Goal: Task Accomplishment & Management: Use online tool/utility

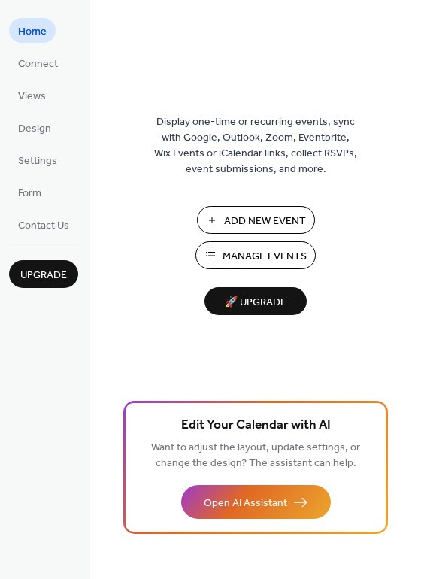
click at [262, 250] on span "Manage Events" at bounding box center [264, 257] width 84 height 16
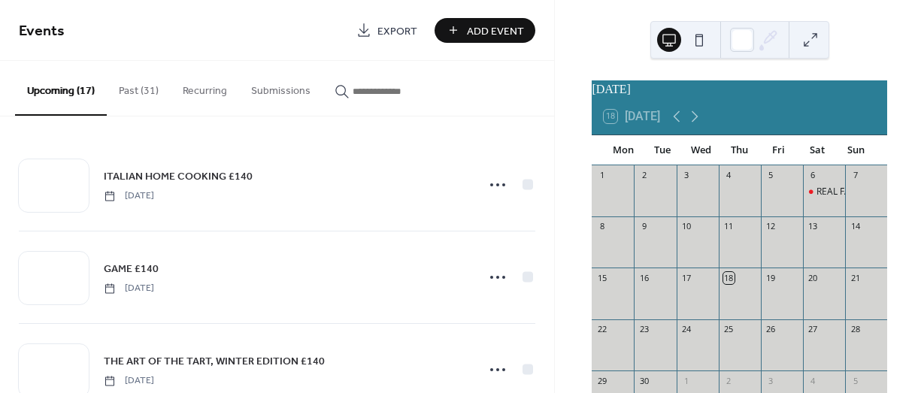
click at [130, 86] on button "Past (31)" at bounding box center [139, 87] width 64 height 53
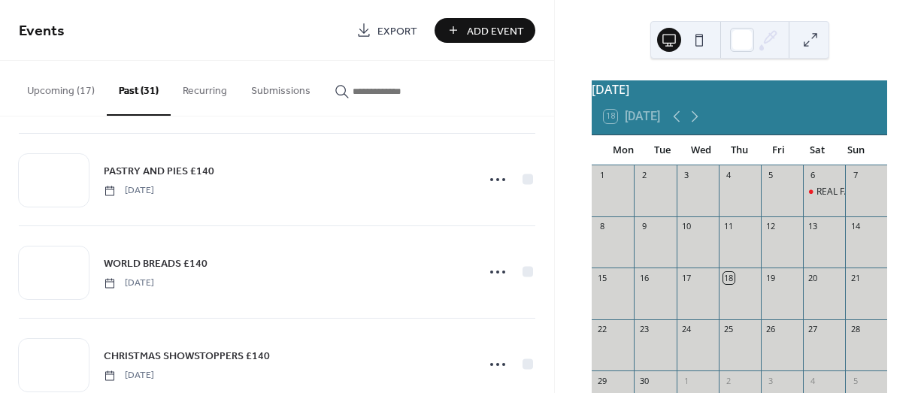
scroll to position [1052, 0]
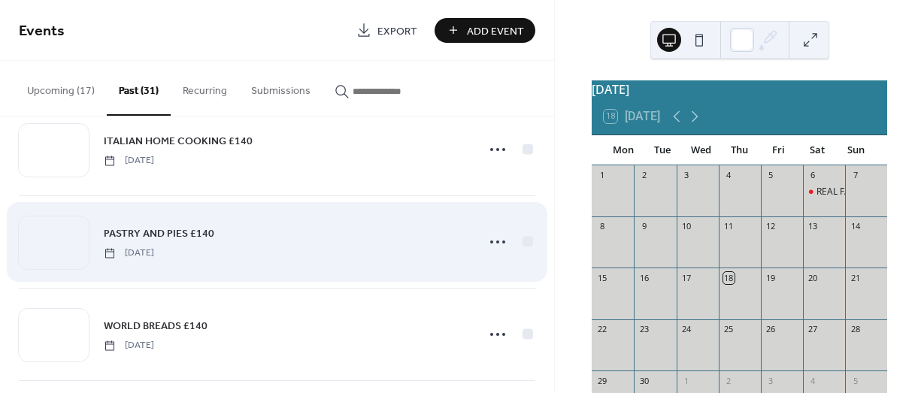
click at [374, 241] on div "PASTRY AND PIES £140 [DATE]" at bounding box center [286, 242] width 364 height 34
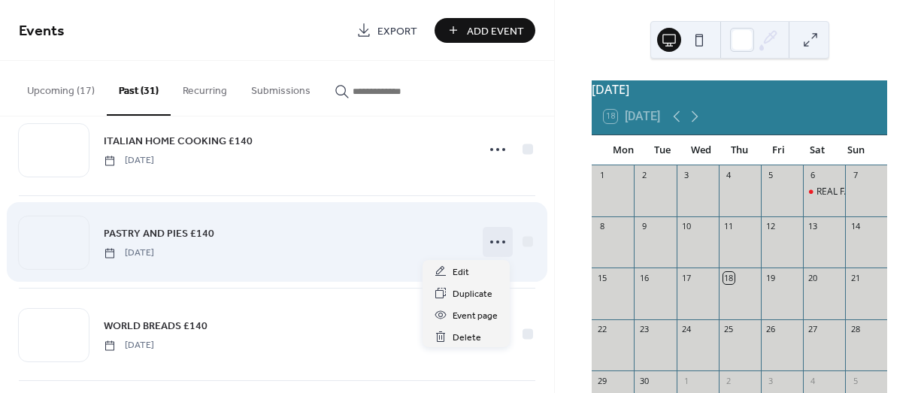
click at [491, 237] on icon at bounding box center [498, 242] width 24 height 24
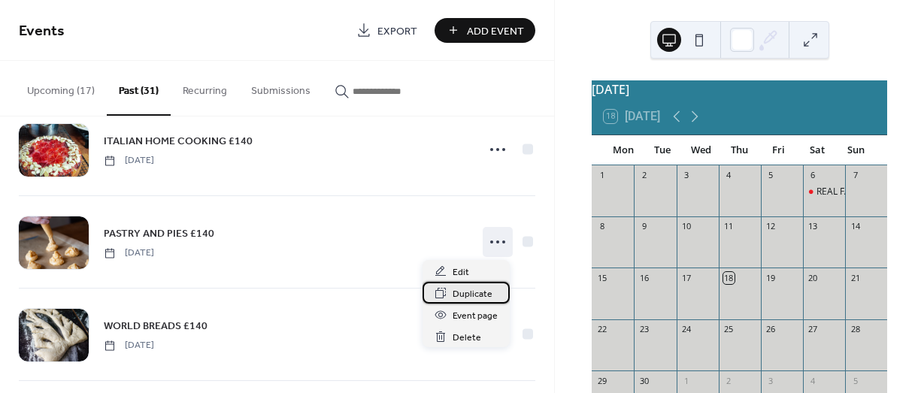
click at [460, 295] on span "Duplicate" at bounding box center [472, 294] width 40 height 16
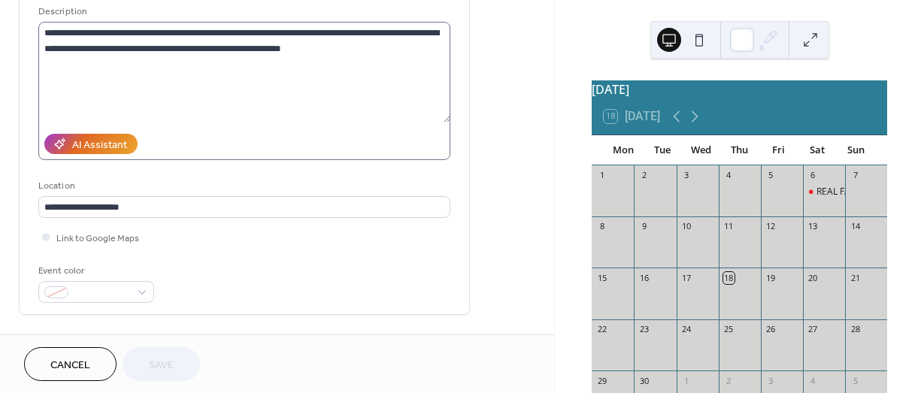
scroll to position [301, 0]
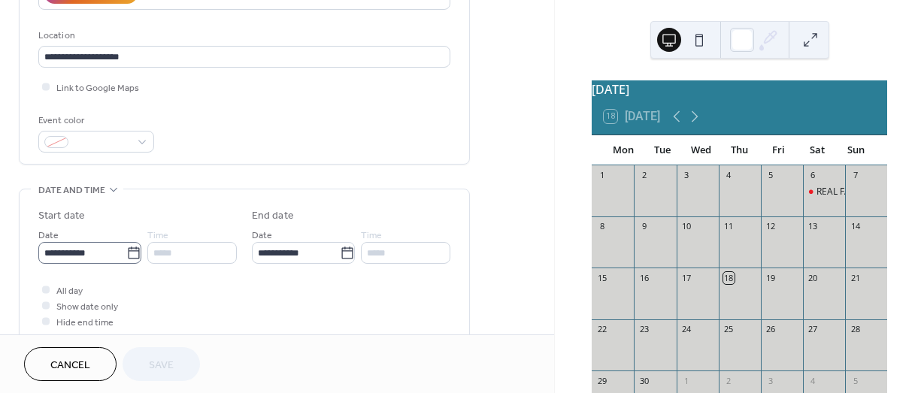
click at [129, 251] on icon at bounding box center [133, 253] width 15 height 15
click at [126, 251] on input "**********" at bounding box center [82, 253] width 88 height 22
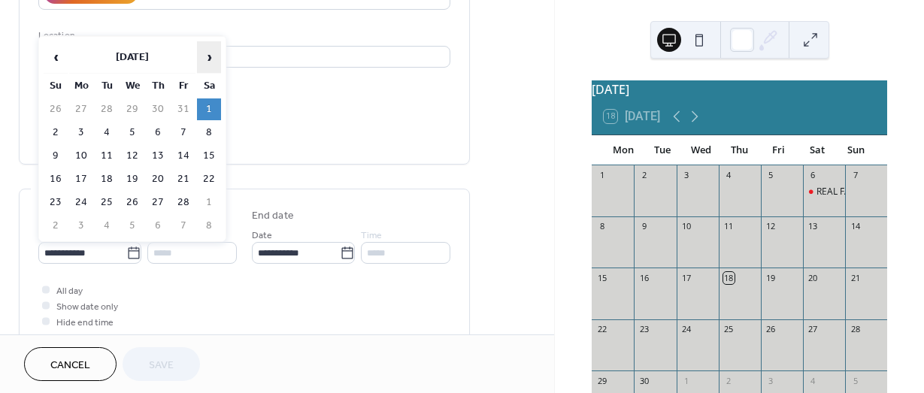
click at [208, 61] on span "›" at bounding box center [209, 57] width 23 height 30
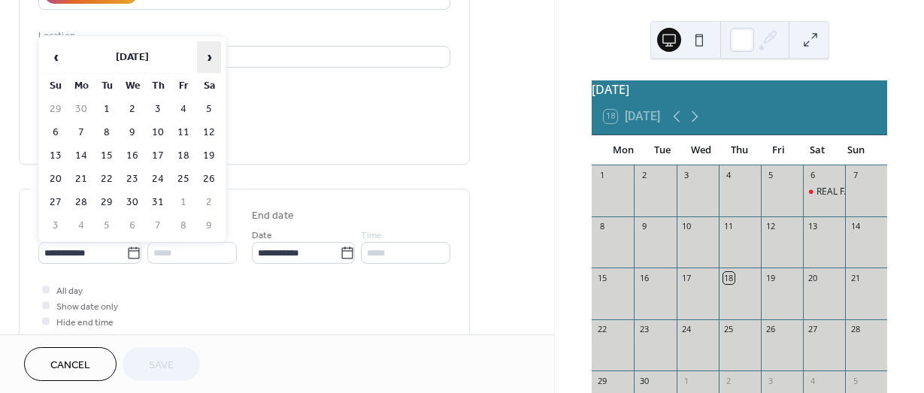
click at [208, 61] on span "›" at bounding box center [209, 57] width 23 height 30
click at [205, 171] on td "25" at bounding box center [209, 179] width 24 height 22
type input "**********"
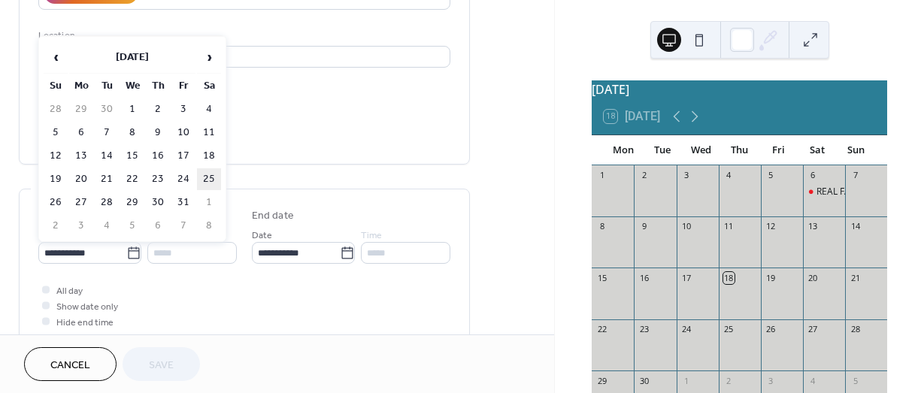
type input "**********"
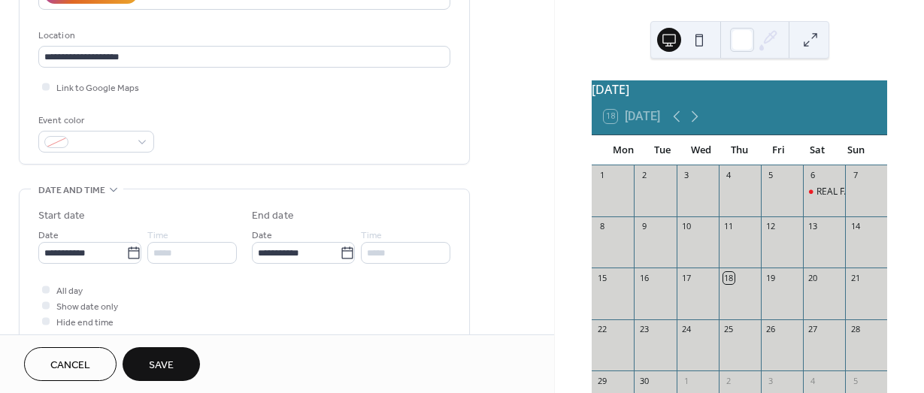
click at [175, 366] on button "Save" at bounding box center [161, 364] width 77 height 34
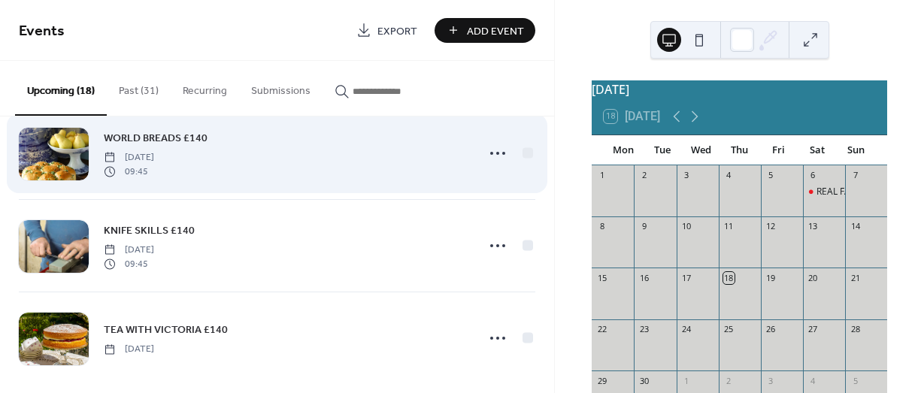
scroll to position [1432, 0]
